Goal: Check status: Check status

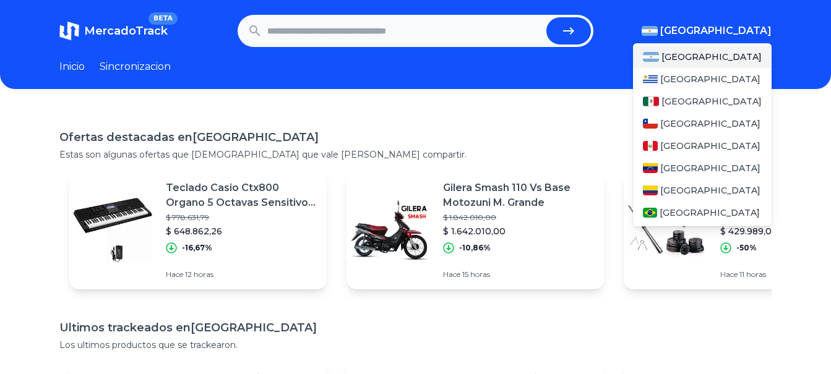
click at [732, 27] on span "[GEOGRAPHIC_DATA]" at bounding box center [715, 30] width 111 height 15
click at [706, 98] on div "[GEOGRAPHIC_DATA]" at bounding box center [702, 101] width 139 height 22
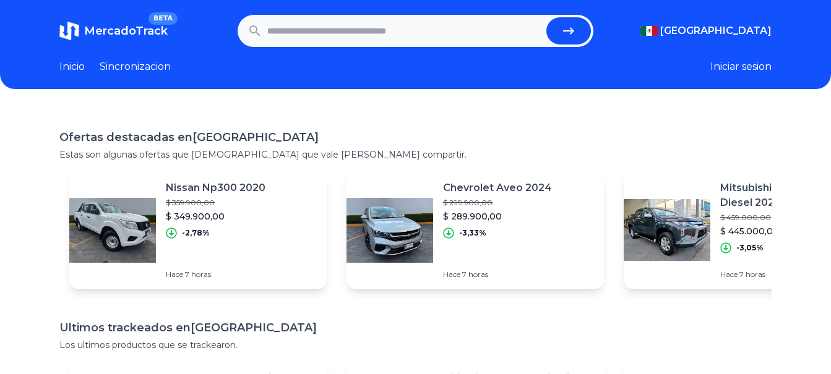
click at [425, 29] on input "text" at bounding box center [404, 30] width 275 height 27
paste input "**********"
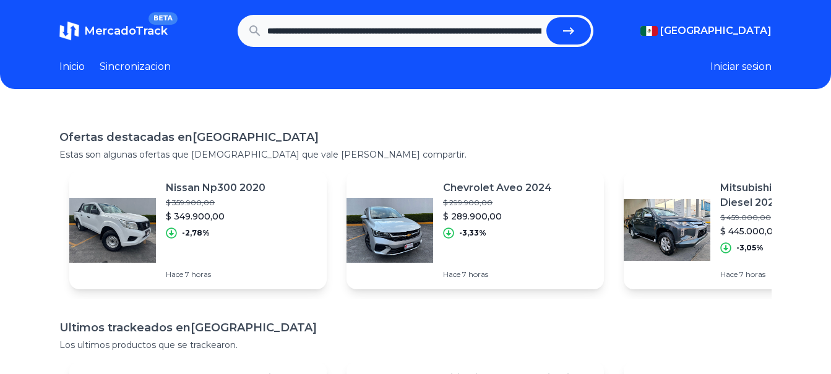
scroll to position [0, 626]
click at [563, 32] on button "submit" at bounding box center [573, 30] width 45 height 27
type input "**********"
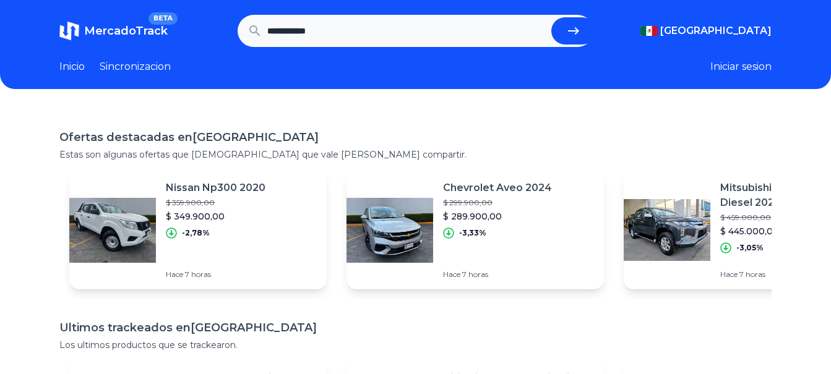
scroll to position [0, 0]
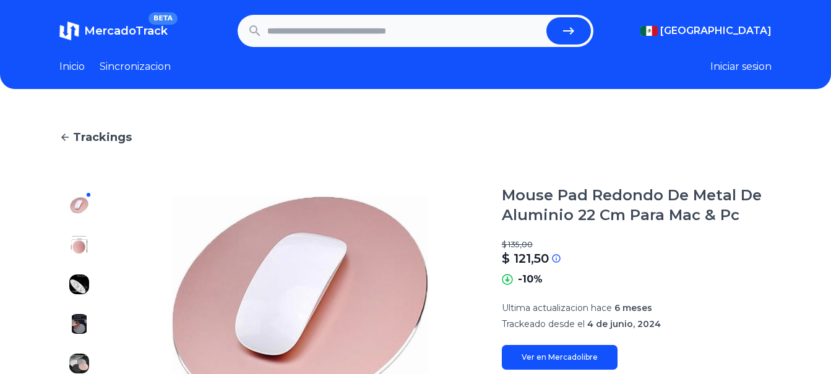
scroll to position [124, 0]
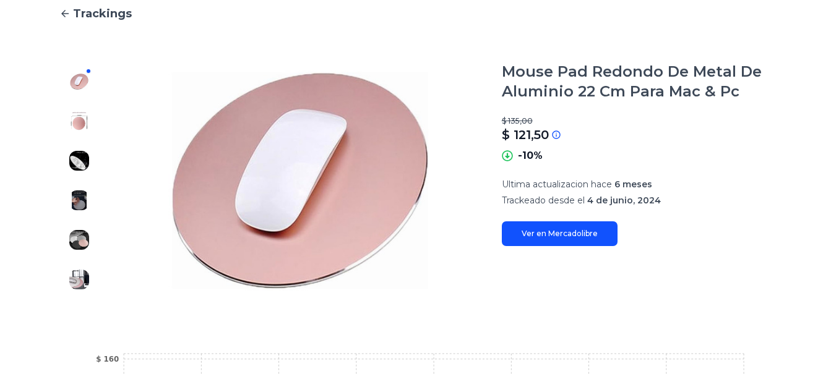
click at [574, 237] on link "Ver en Mercadolibre" at bounding box center [560, 233] width 116 height 25
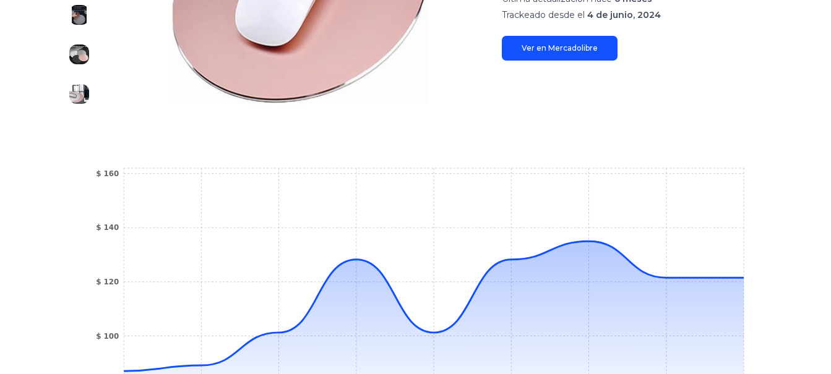
scroll to position [535, 0]
